Goal: Transaction & Acquisition: Purchase product/service

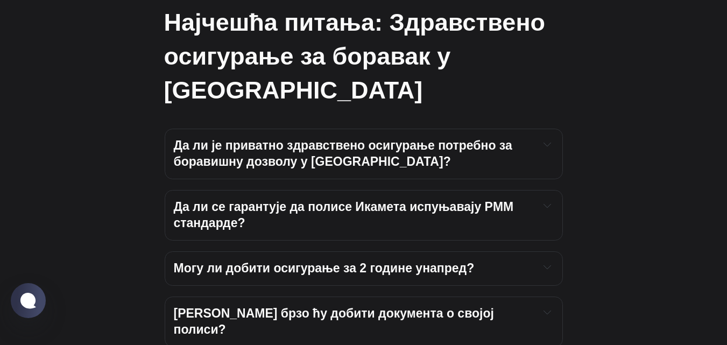
scroll to position [3954, 0]
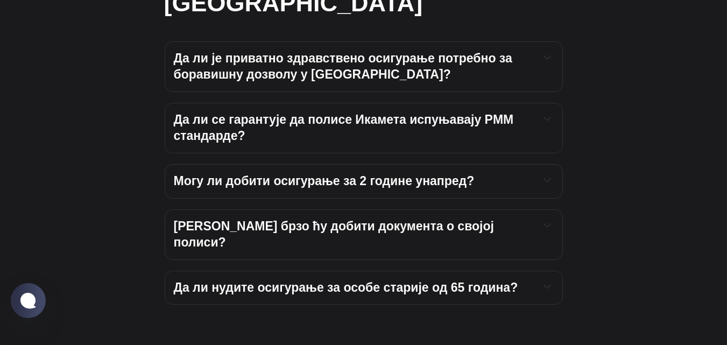
click at [547, 61] on icon "Прошири прекидач да би се прочитао садржај" at bounding box center [548, 57] width 8 height 8
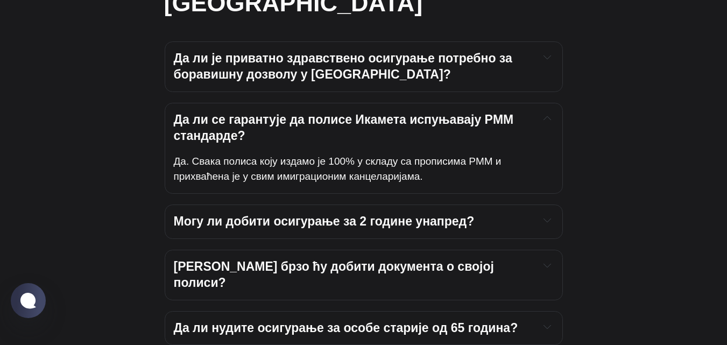
click at [541, 83] on div "Да ли је приватно здравствено осигурање потребно за боравишну дозволу у Турској?" at bounding box center [364, 67] width 380 height 32
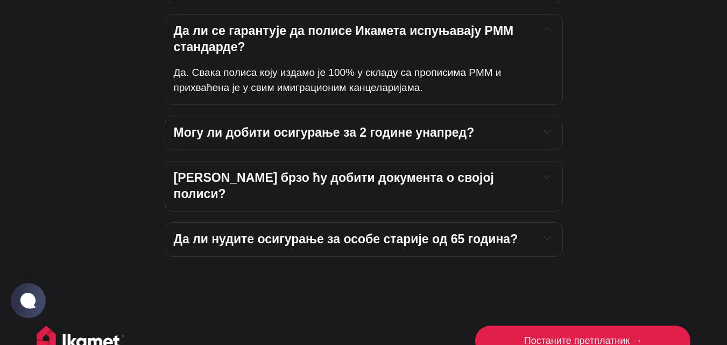
scroll to position [4075, 0]
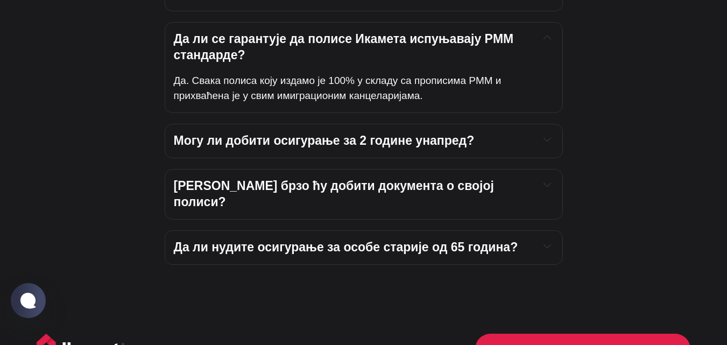
click at [485, 148] on h4 "Могу ли добити осигурање за 2 године унапред?" at bounding box center [352, 141] width 357 height 16
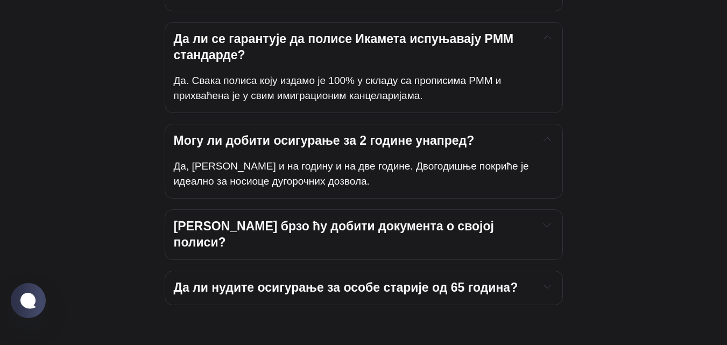
click at [497, 240] on h4 "Колико брзо ћу добити документа о својој полиси?" at bounding box center [352, 235] width 357 height 32
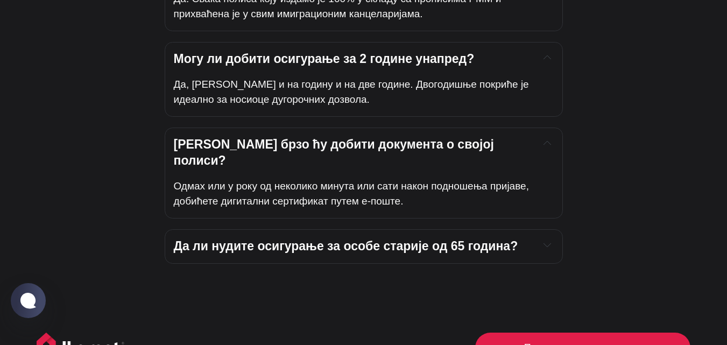
scroll to position [4141, 0]
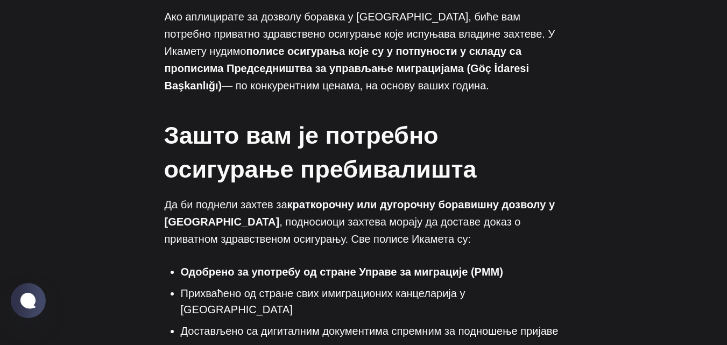
scroll to position [0, 0]
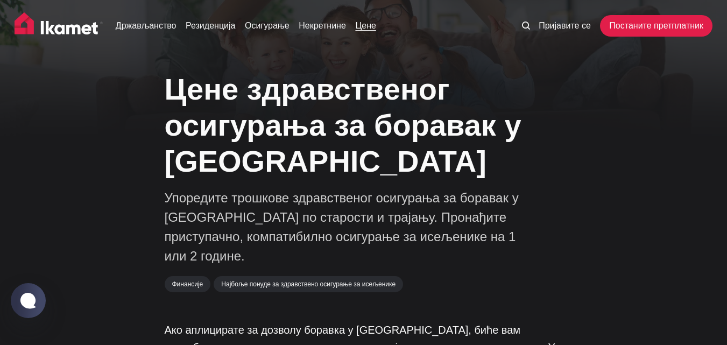
click at [372, 27] on font "Цене" at bounding box center [365, 25] width 20 height 9
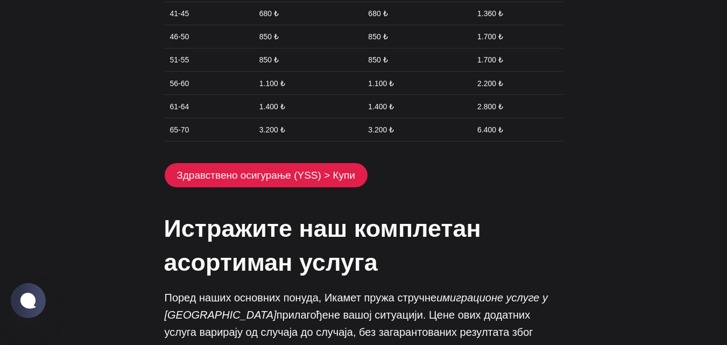
scroll to position [1765, 0]
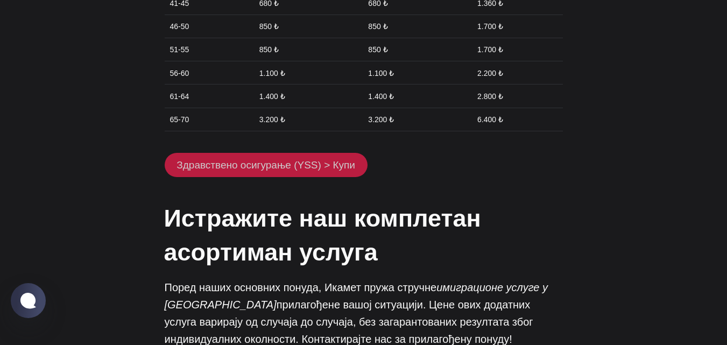
click at [334, 159] on font "Здравствено осигурање (YSS) > Купи" at bounding box center [266, 164] width 179 height 11
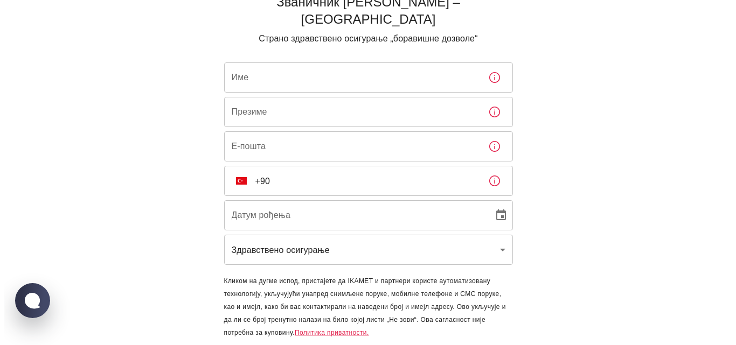
scroll to position [62, 0]
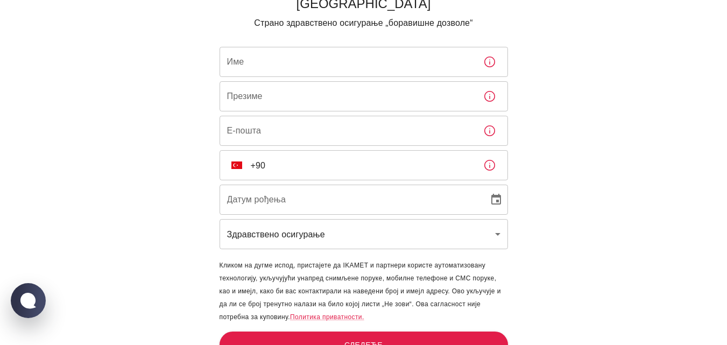
click at [406, 214] on body "Званичник Икамет Сигорта – Турска Страно здравствено осигурање „боравишне дозво…" at bounding box center [363, 150] width 727 height 424
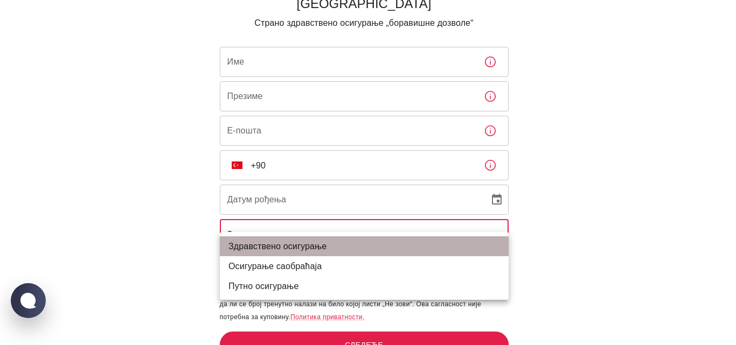
click at [350, 240] on li "Здравствено осигурање" at bounding box center [364, 246] width 289 height 20
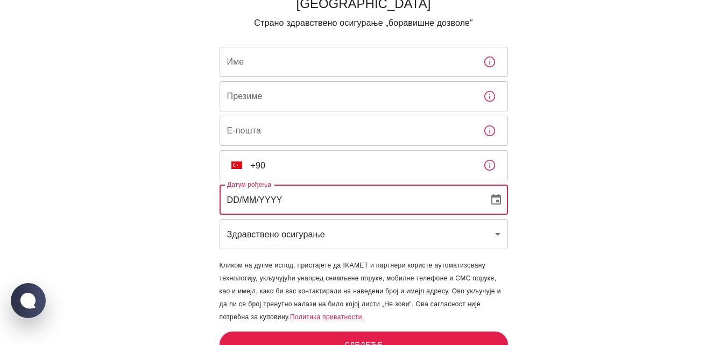
click at [345, 194] on input "DD/MM/YYYY" at bounding box center [351, 200] width 262 height 30
type input "31/07/1996"
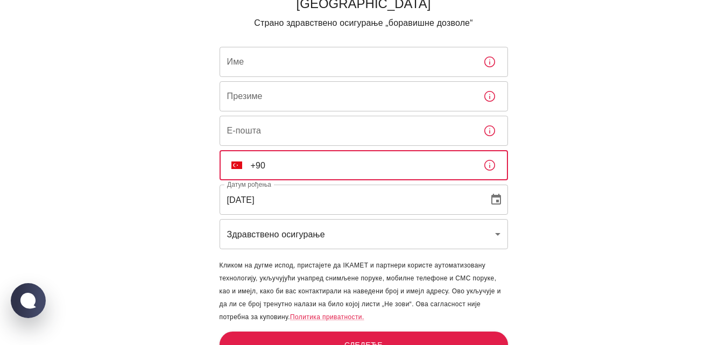
click at [318, 151] on input "+90" at bounding box center [363, 165] width 224 height 30
type input "+"
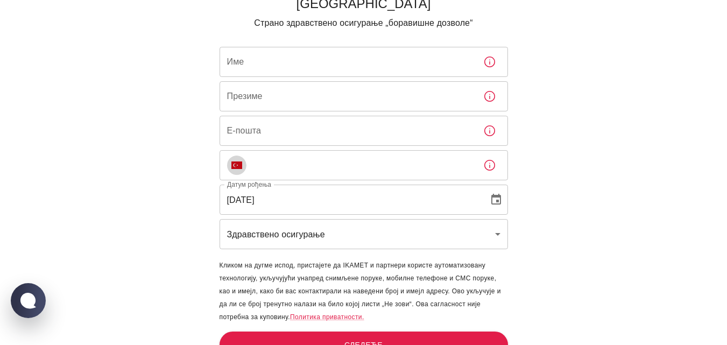
click at [242, 156] on button "ТР" at bounding box center [236, 165] width 19 height 19
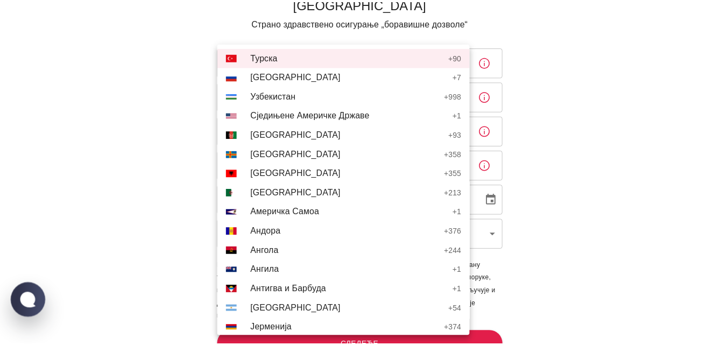
scroll to position [3415, 0]
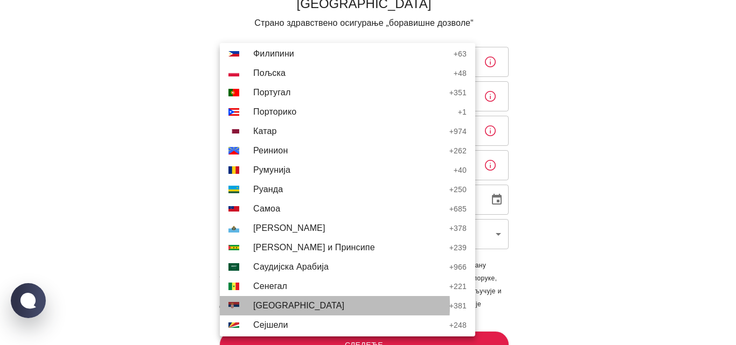
click at [269, 305] on font "Србија" at bounding box center [298, 305] width 91 height 9
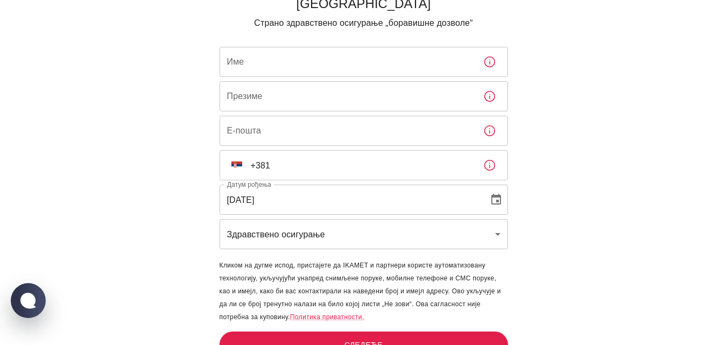
scroll to position [3416, 0]
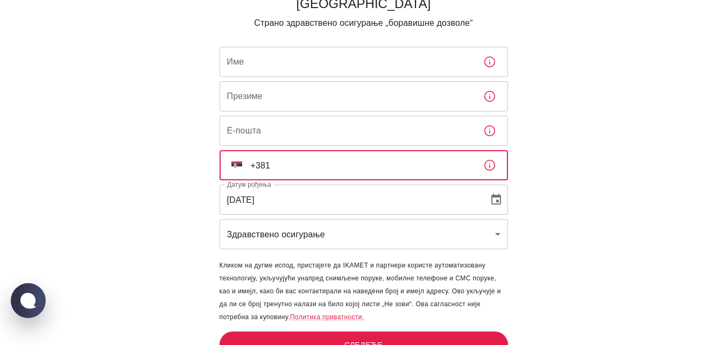
click at [323, 150] on input "+381" at bounding box center [363, 165] width 224 height 30
type input "+381 65 9134832"
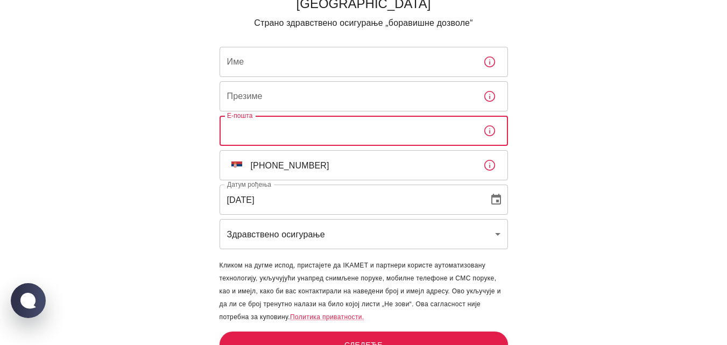
click at [321, 116] on input "Е-пошта" at bounding box center [347, 131] width 255 height 30
type input "andjelalazic11420@gmail.com"
type input "Andjela"
type input "Lazic"
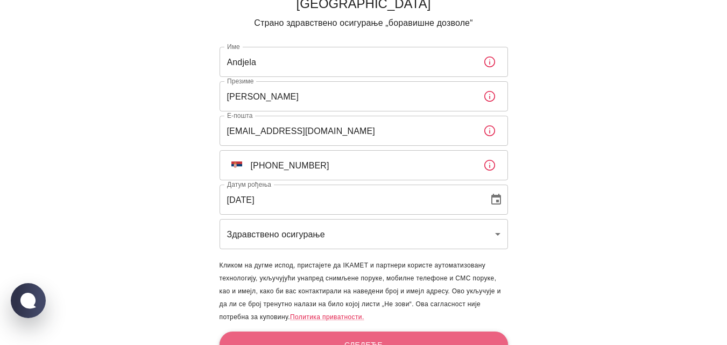
click at [373, 336] on button "Следеће" at bounding box center [364, 345] width 289 height 27
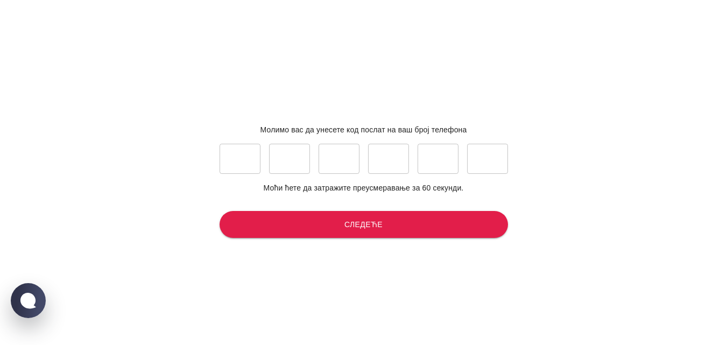
click at [263, 157] on div "​ ​ ​ ​ ​ ​" at bounding box center [364, 159] width 289 height 30
click at [250, 152] on input "text" at bounding box center [240, 159] width 41 height 30
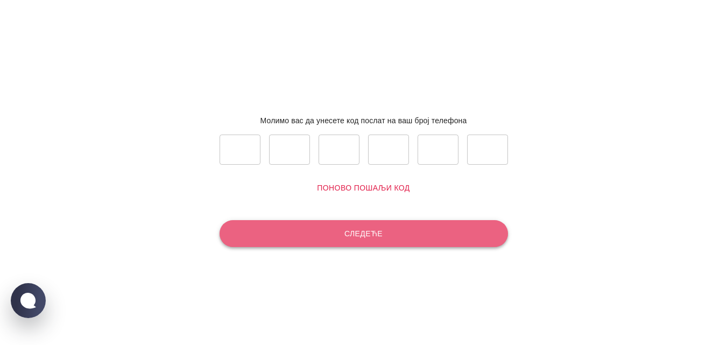
click at [356, 244] on button "Следеће" at bounding box center [364, 233] width 289 height 27
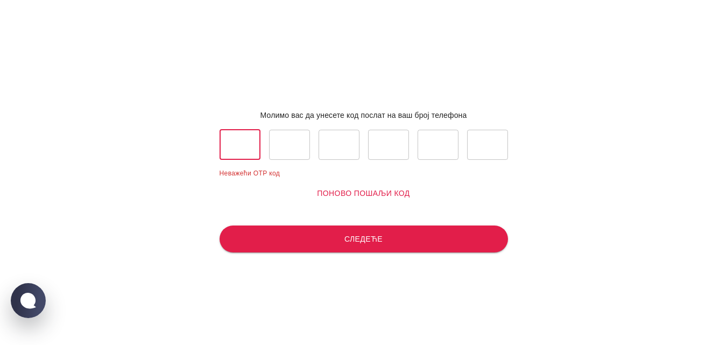
click at [238, 146] on input "text" at bounding box center [240, 145] width 41 height 30
type input "1"
type input "7"
type input "8"
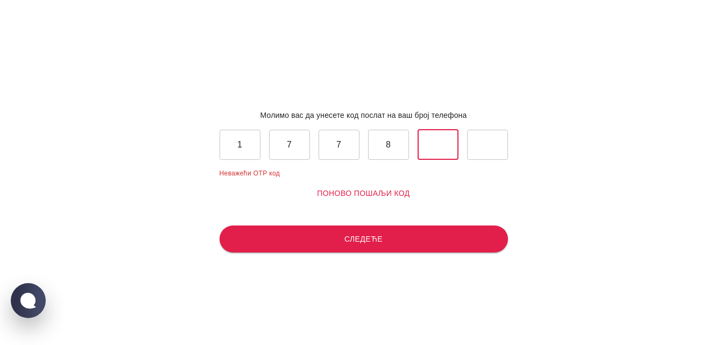
type input "8"
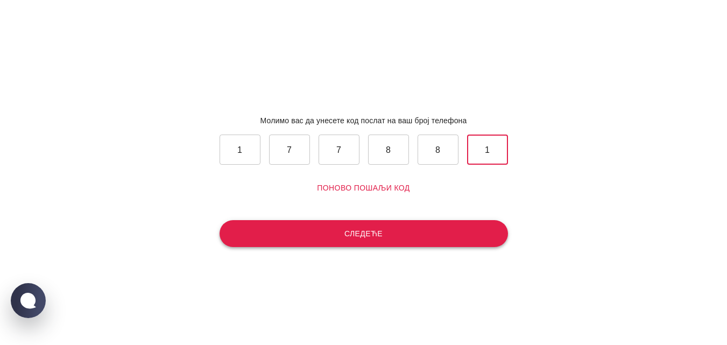
type input "1"
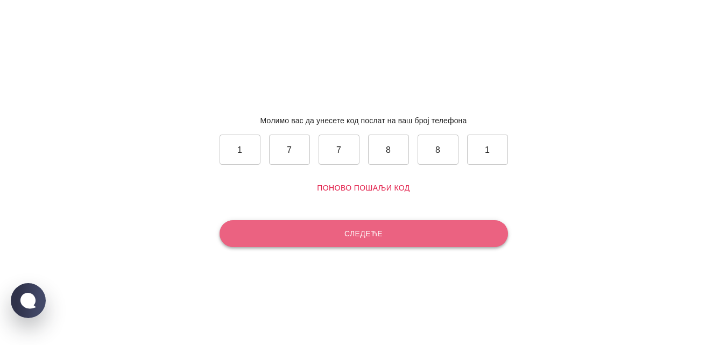
click at [293, 235] on button "Следеће" at bounding box center [364, 233] width 289 height 27
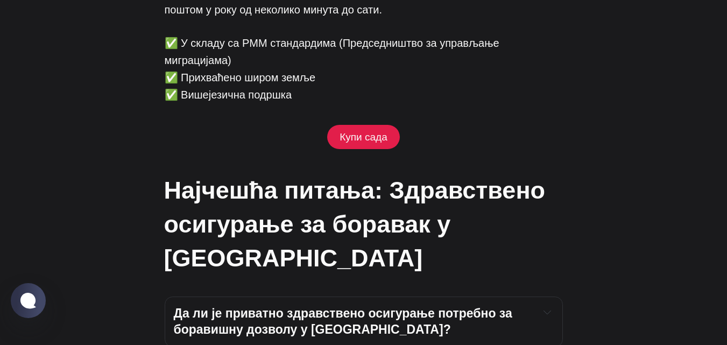
scroll to position [3706, 0]
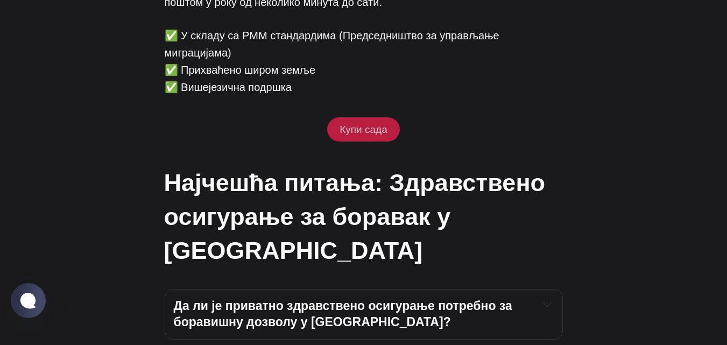
click at [366, 142] on link "Купи сада" at bounding box center [363, 129] width 72 height 25
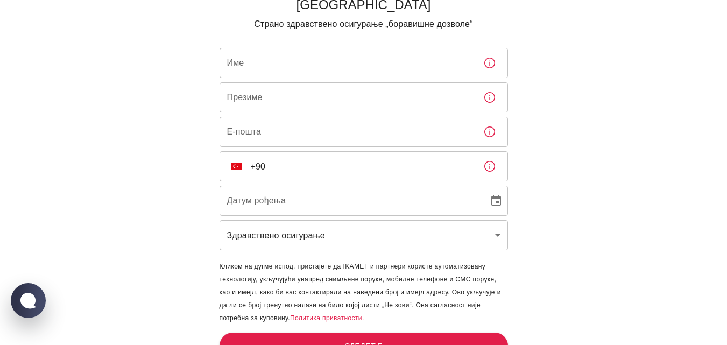
scroll to position [59, 0]
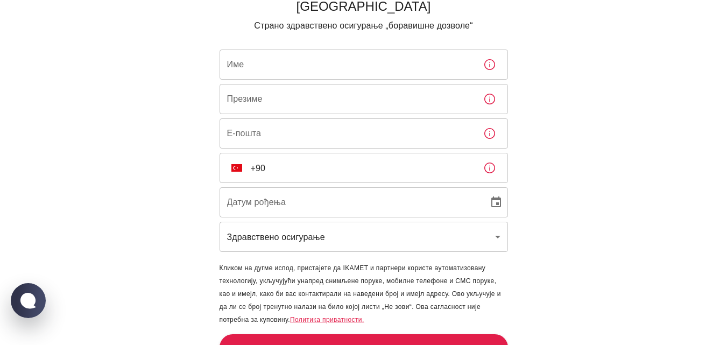
click at [490, 163] on icon "button" at bounding box center [490, 168] width 11 height 11
